Goal: Information Seeking & Learning: Find contact information

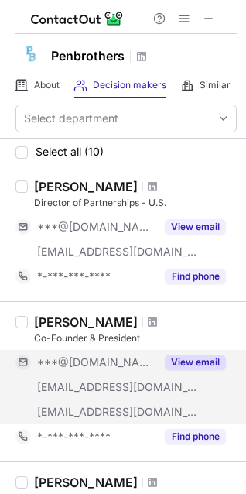
scroll to position [155, 0]
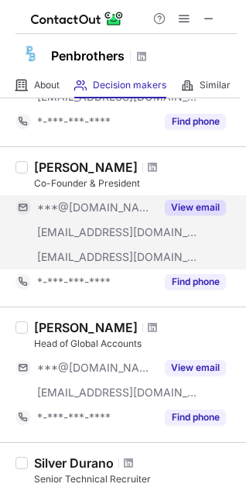
click at [195, 209] on button "View email" at bounding box center [195, 207] width 61 height 15
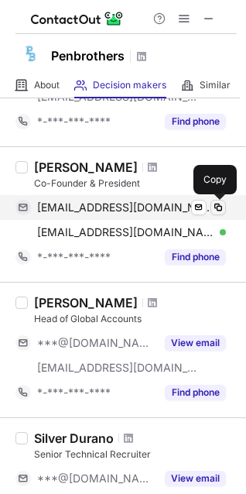
click at [219, 209] on span at bounding box center [218, 207] width 12 height 12
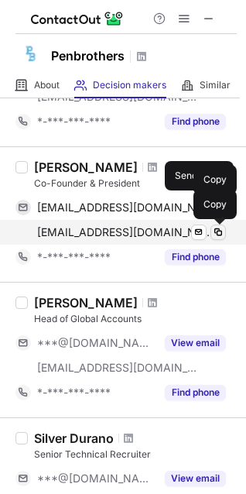
click at [217, 232] on span at bounding box center [218, 232] width 12 height 12
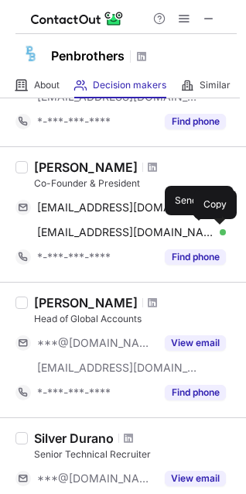
scroll to position [310, 0]
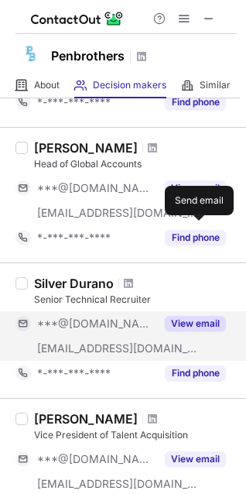
click at [205, 326] on button "View email" at bounding box center [195, 323] width 61 height 15
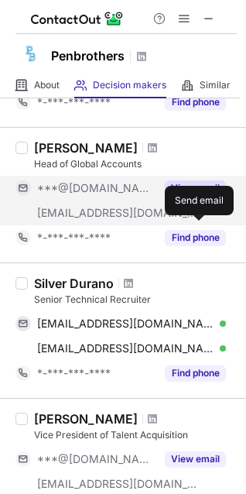
click at [183, 182] on button "View email" at bounding box center [195, 188] width 61 height 15
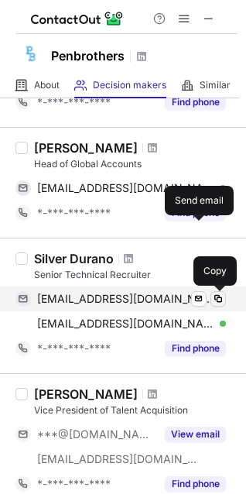
click at [221, 298] on span at bounding box center [218, 299] width 12 height 12
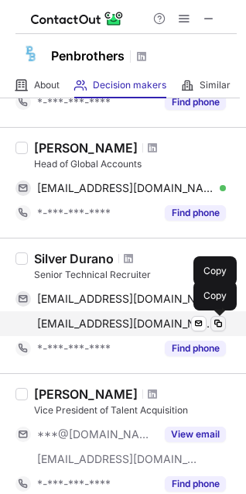
click at [222, 324] on span at bounding box center [218, 324] width 12 height 12
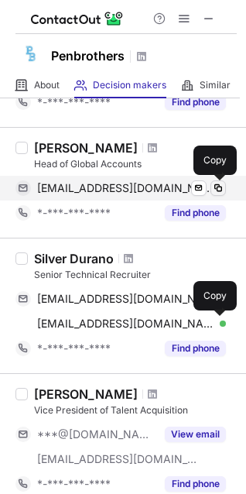
click at [215, 191] on span at bounding box center [218, 188] width 12 height 12
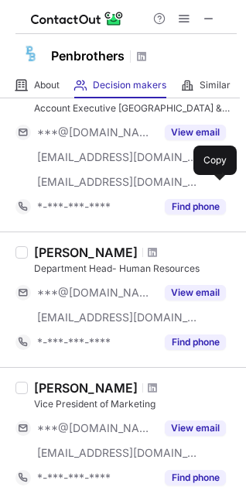
scroll to position [775, 0]
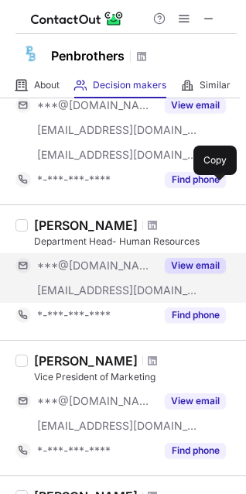
click at [197, 267] on button "View email" at bounding box center [195, 265] width 61 height 15
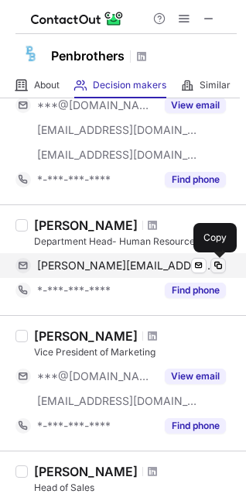
click at [223, 264] on span at bounding box center [218, 266] width 12 height 12
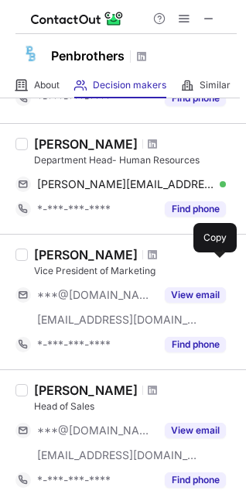
scroll to position [930, 0]
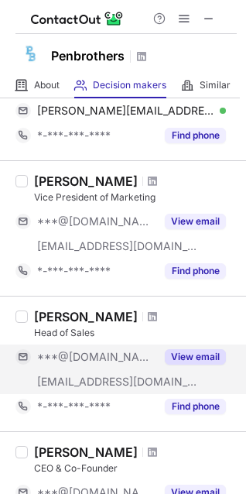
click at [192, 356] on button "View email" at bounding box center [195, 356] width 61 height 15
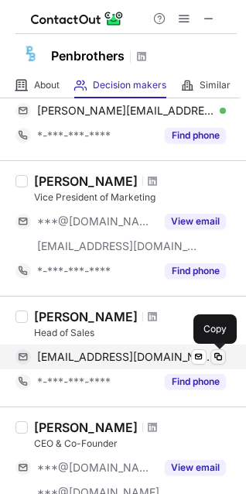
click at [225, 361] on button at bounding box center [218, 356] width 15 height 15
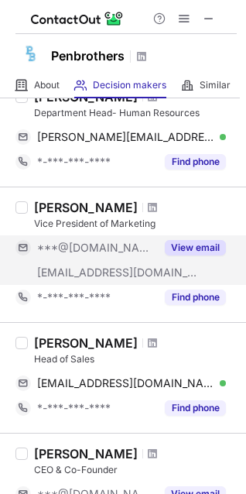
scroll to position [903, 0]
